Goal: Transaction & Acquisition: Purchase product/service

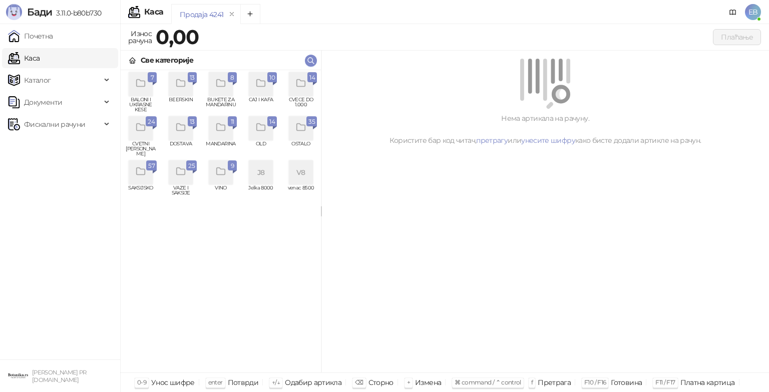
click at [180, 91] on div "grid" at bounding box center [181, 84] width 24 height 24
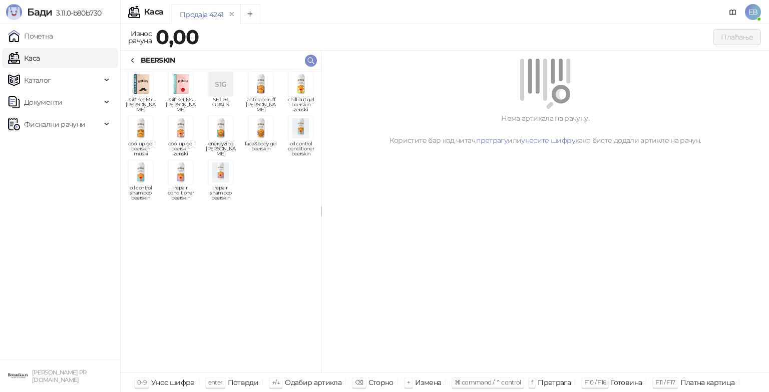
click at [220, 126] on img "grid" at bounding box center [221, 128] width 24 height 24
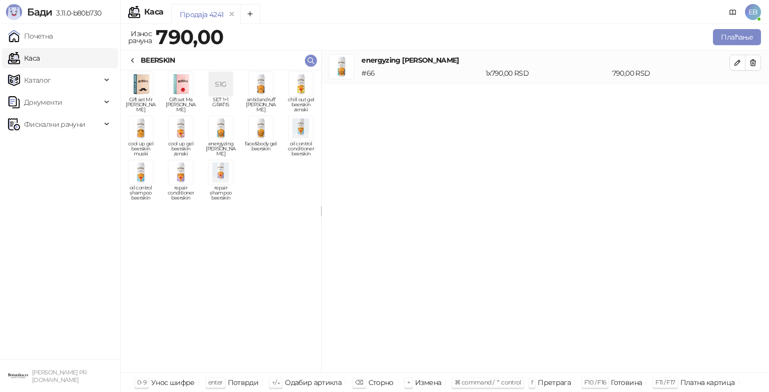
click at [146, 175] on img "grid" at bounding box center [141, 172] width 24 height 24
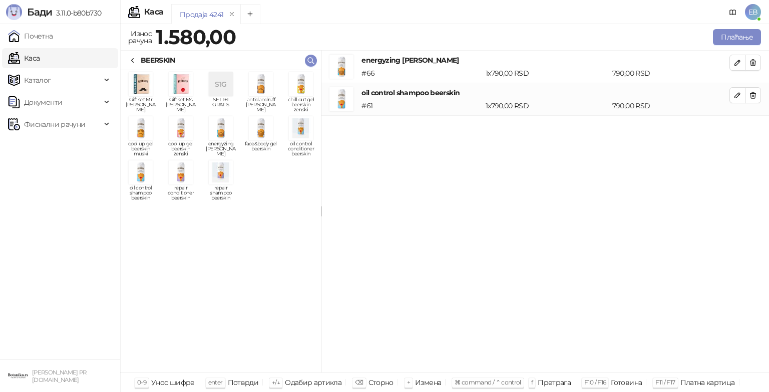
click at [307, 136] on img "grid" at bounding box center [301, 128] width 24 height 24
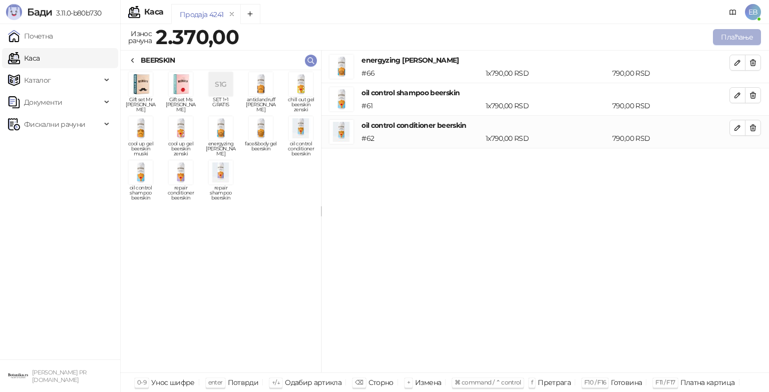
click at [739, 34] on button "Плаћање" at bounding box center [737, 37] width 48 height 16
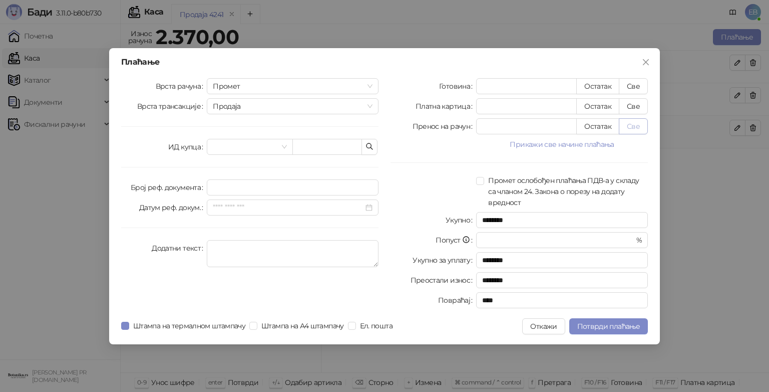
click at [638, 128] on button "Све" at bounding box center [633, 126] width 29 height 16
type input "****"
click at [615, 325] on span "Потврди плаћање" at bounding box center [609, 326] width 63 height 9
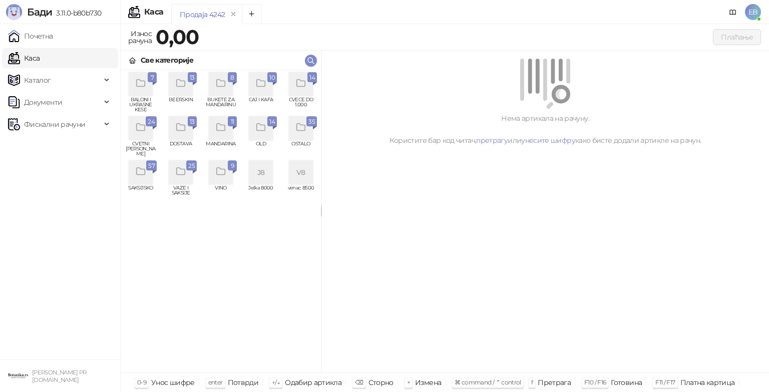
click at [142, 131] on icon "grid" at bounding box center [140, 127] width 9 height 7
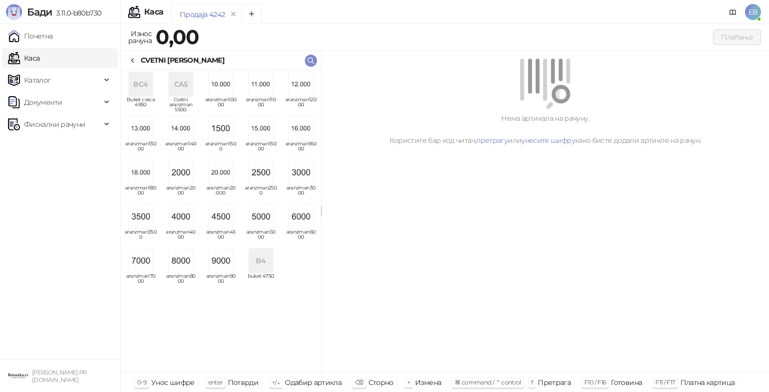
click at [220, 267] on img "grid" at bounding box center [221, 260] width 24 height 24
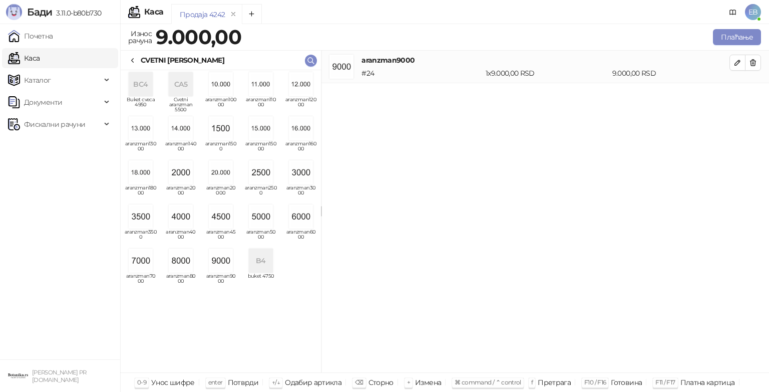
click at [141, 63] on div "CVETNI [PERSON_NAME]" at bounding box center [183, 60] width 84 height 11
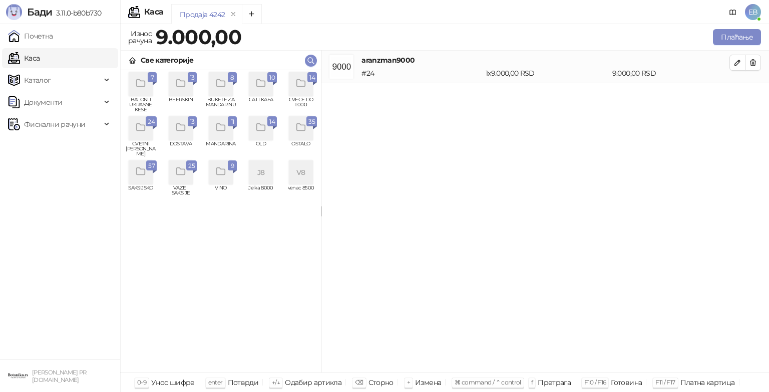
click at [307, 88] on div "grid" at bounding box center [301, 84] width 24 height 24
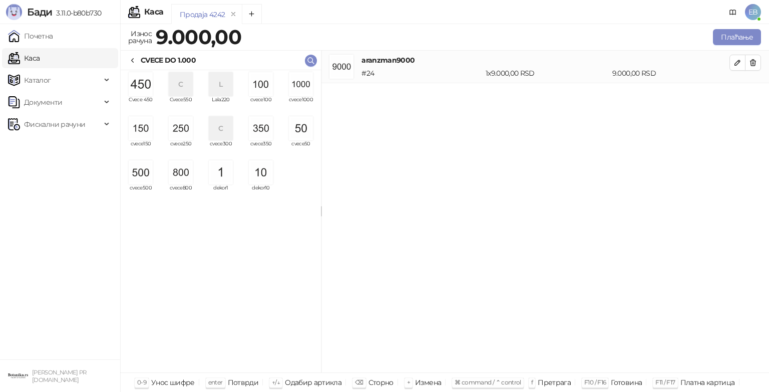
click at [258, 95] on img "grid" at bounding box center [261, 84] width 24 height 24
click at [260, 93] on img "grid" at bounding box center [261, 84] width 24 height 24
click at [749, 40] on button "Плаћање" at bounding box center [737, 37] width 48 height 16
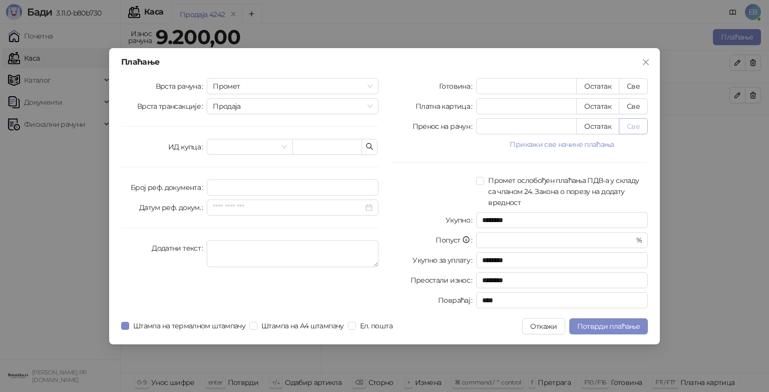
click at [633, 127] on button "Све" at bounding box center [633, 126] width 29 height 16
type input "****"
click at [193, 325] on span "Штампа на термалном штампачу" at bounding box center [189, 325] width 120 height 11
click at [605, 327] on span "Потврди плаћање" at bounding box center [609, 326] width 63 height 9
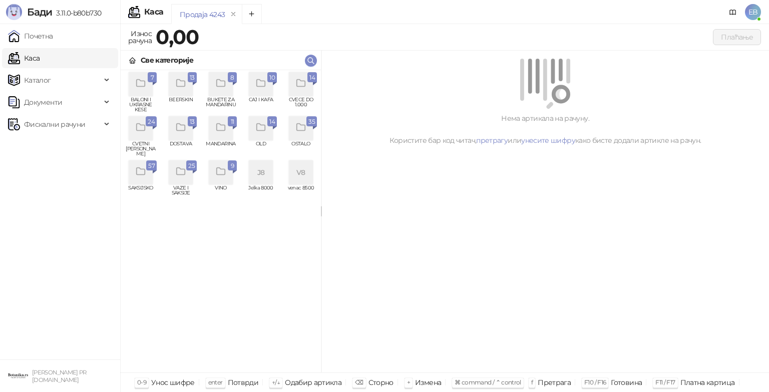
click at [142, 137] on div "grid" at bounding box center [141, 128] width 24 height 24
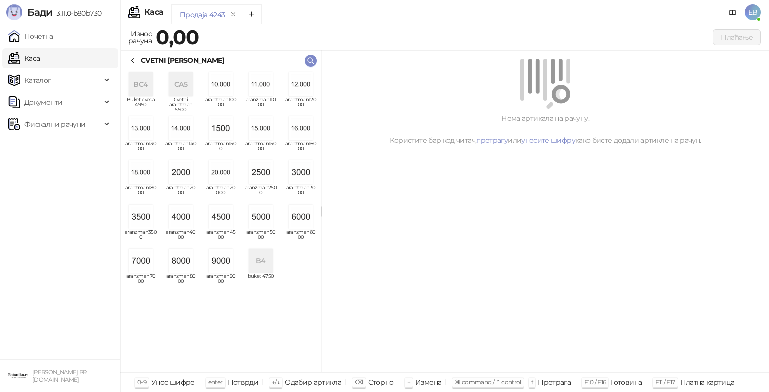
click at [140, 218] on img "grid" at bounding box center [141, 216] width 24 height 24
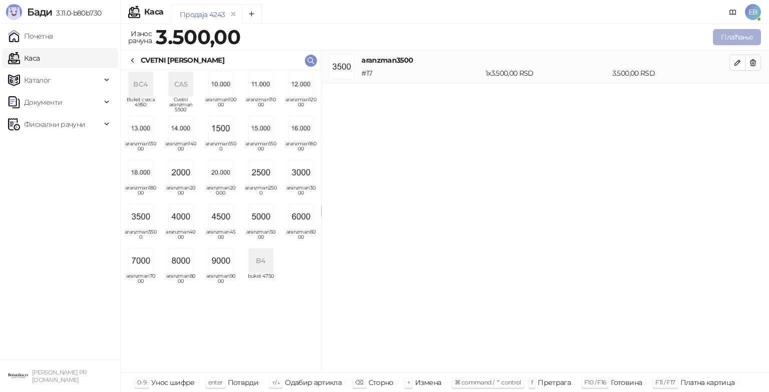
click at [736, 38] on button "Плаћање" at bounding box center [737, 37] width 48 height 16
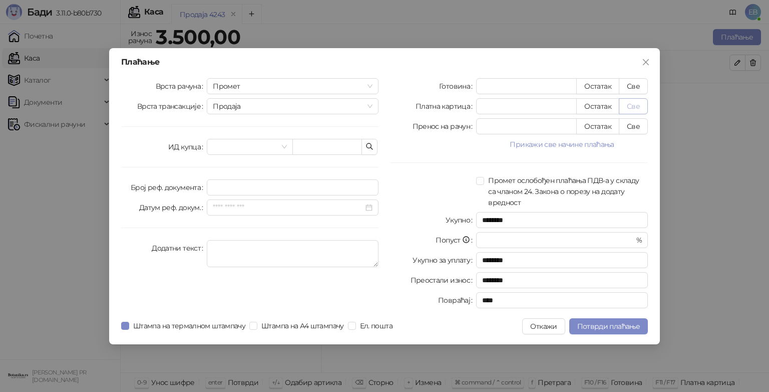
click at [637, 106] on button "Све" at bounding box center [633, 106] width 29 height 16
type input "****"
click at [261, 144] on input "search" at bounding box center [245, 146] width 65 height 15
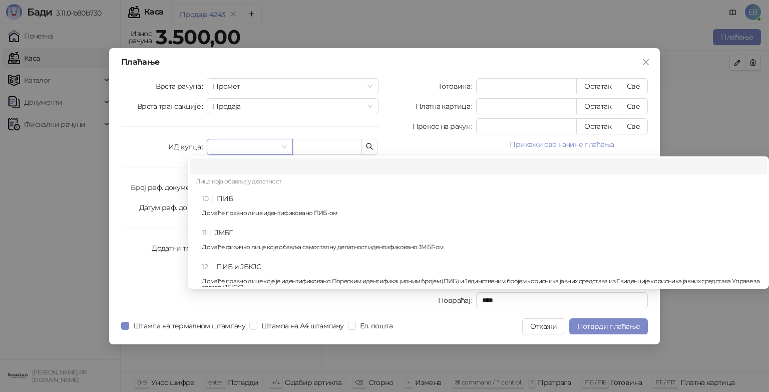
click at [245, 201] on div "10 ПИБ Домаће правно лице идентификовано ПИБ-ом" at bounding box center [482, 207] width 560 height 29
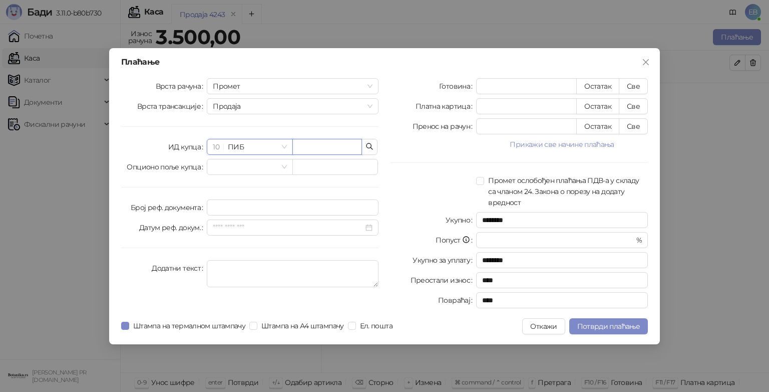
click at [325, 144] on input "text" at bounding box center [328, 147] width 70 height 16
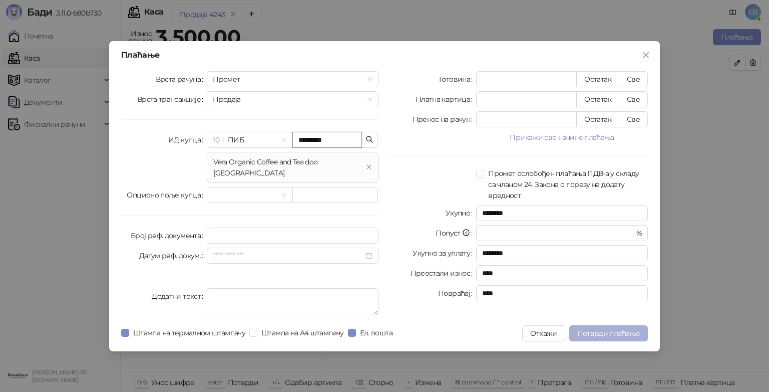
type input "*********"
click at [612, 329] on span "Потврди плаћање" at bounding box center [609, 333] width 63 height 9
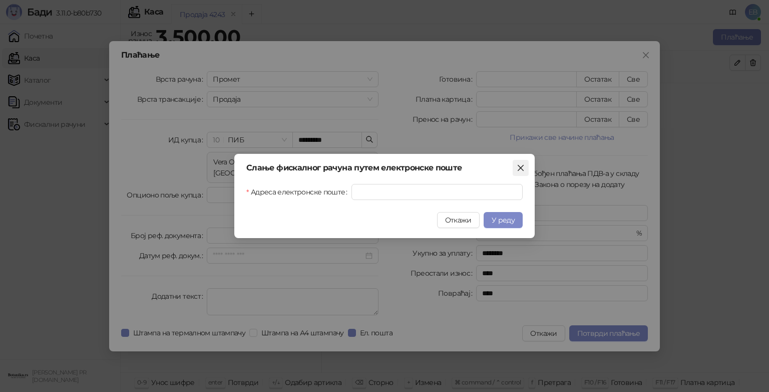
click at [521, 169] on icon "close" at bounding box center [521, 168] width 8 height 8
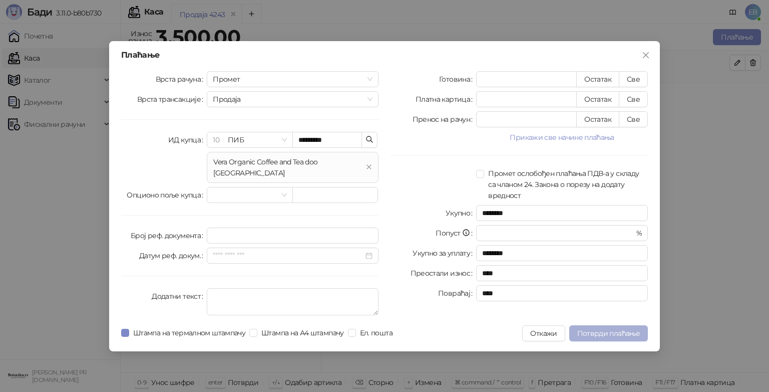
click at [624, 329] on span "Потврди плаћање" at bounding box center [609, 333] width 63 height 9
